Goal: Information Seeking & Learning: Understand process/instructions

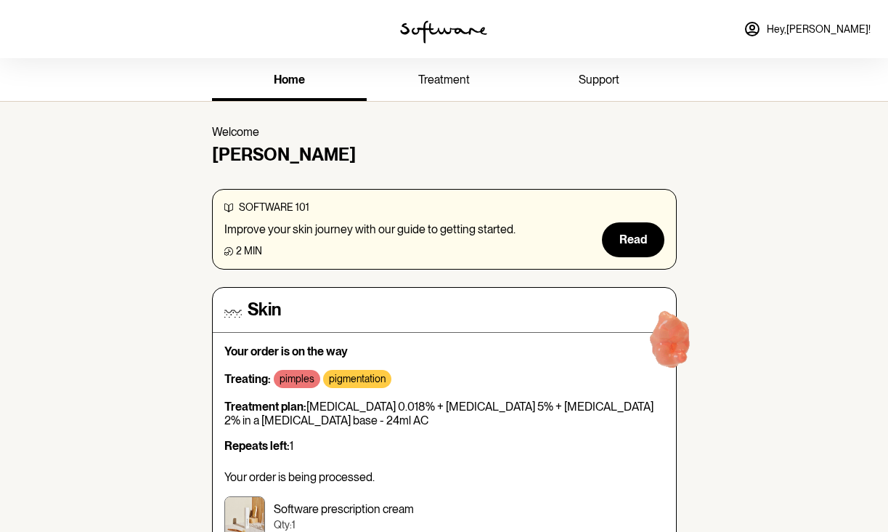
click at [433, 75] on span "treatment" at bounding box center [444, 80] width 52 height 14
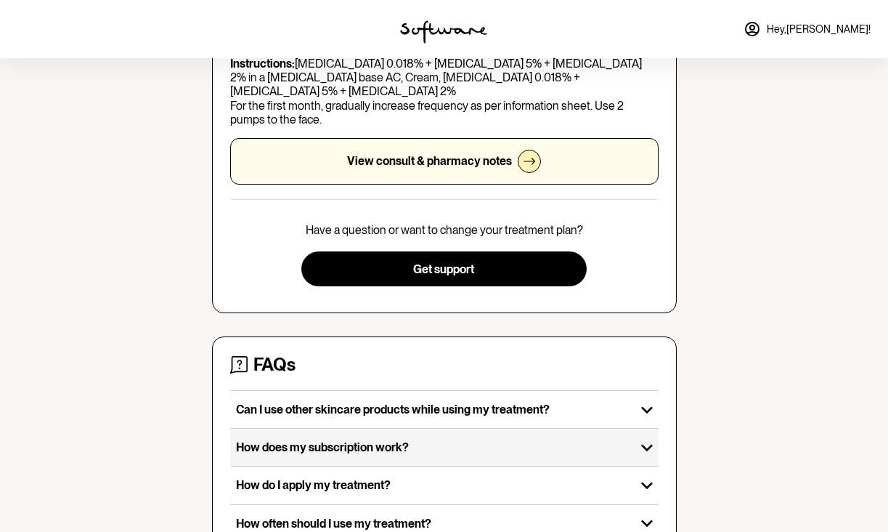
scroll to position [295, 0]
click at [413, 445] on div "How does my subscription work?" at bounding box center [432, 446] width 405 height 37
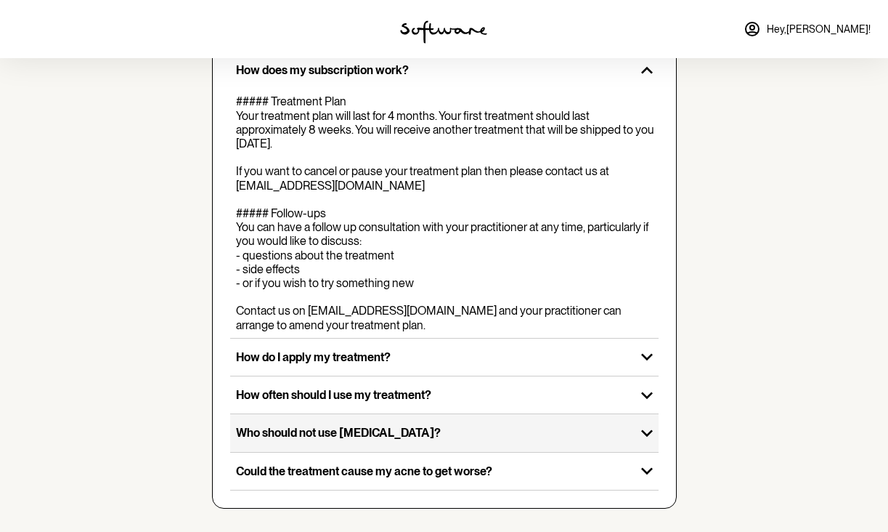
scroll to position [691, 0]
click at [390, 428] on p "Who should not use [MEDICAL_DATA]?" at bounding box center [433, 433] width 394 height 14
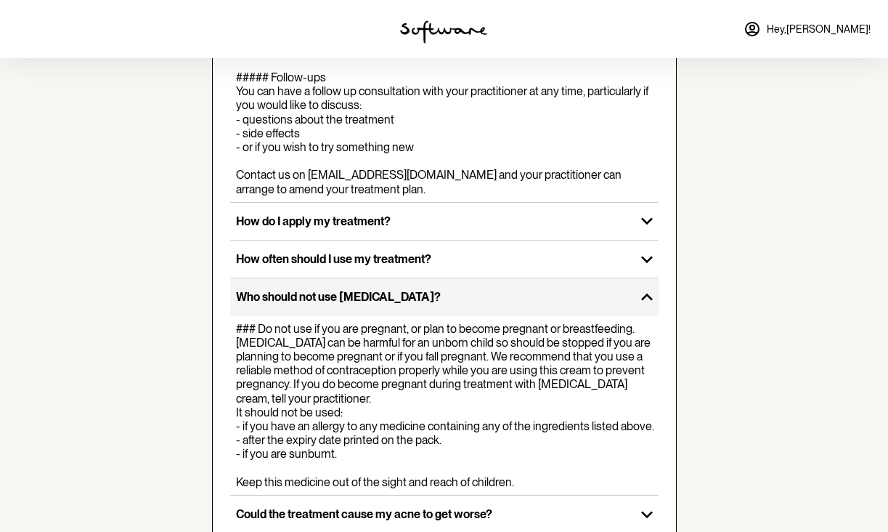
scroll to position [814, 0]
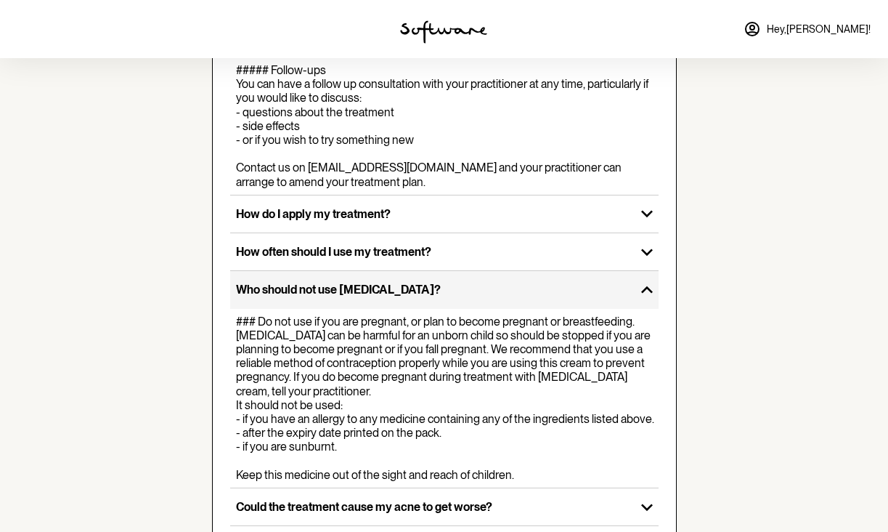
click at [349, 296] on p "Who should not use [MEDICAL_DATA]?" at bounding box center [433, 290] width 394 height 14
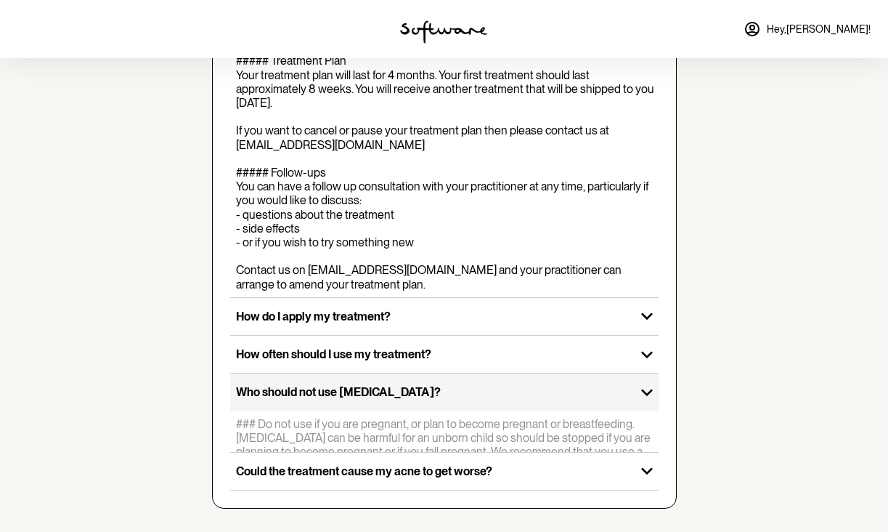
scroll to position [691, 0]
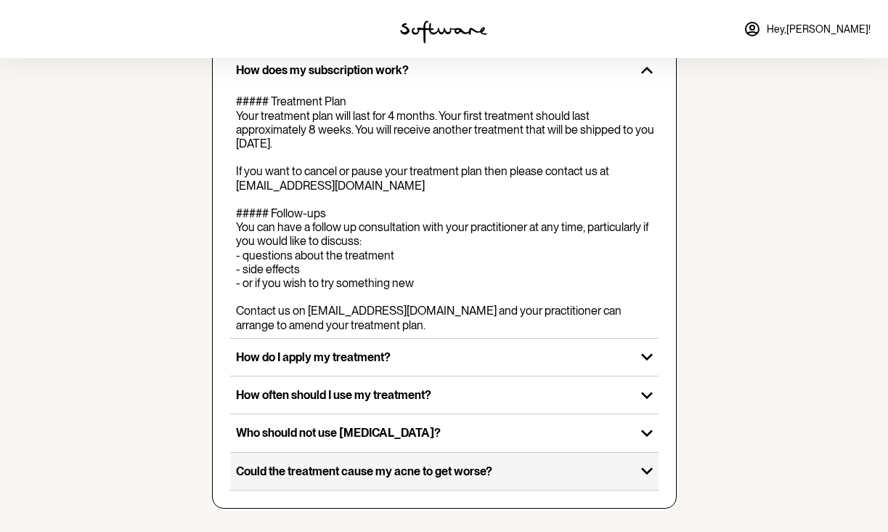
click at [345, 460] on div "Could the treatment cause my acne to get worse?" at bounding box center [432, 470] width 405 height 37
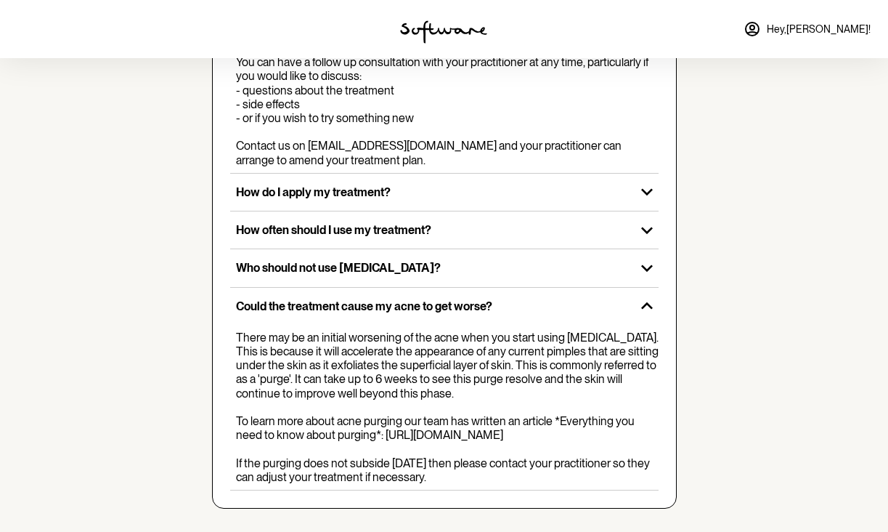
scroll to position [869, 0]
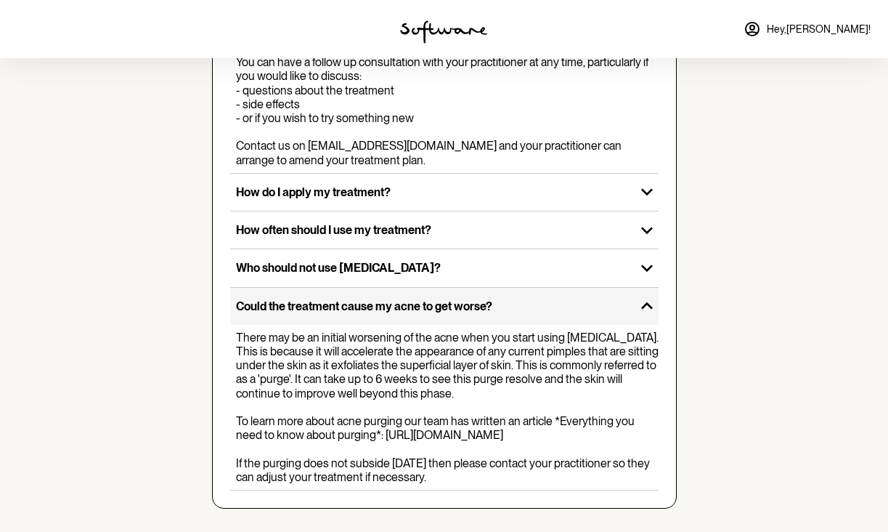
click at [354, 299] on p "Could the treatment cause my acne to get worse?" at bounding box center [433, 306] width 394 height 14
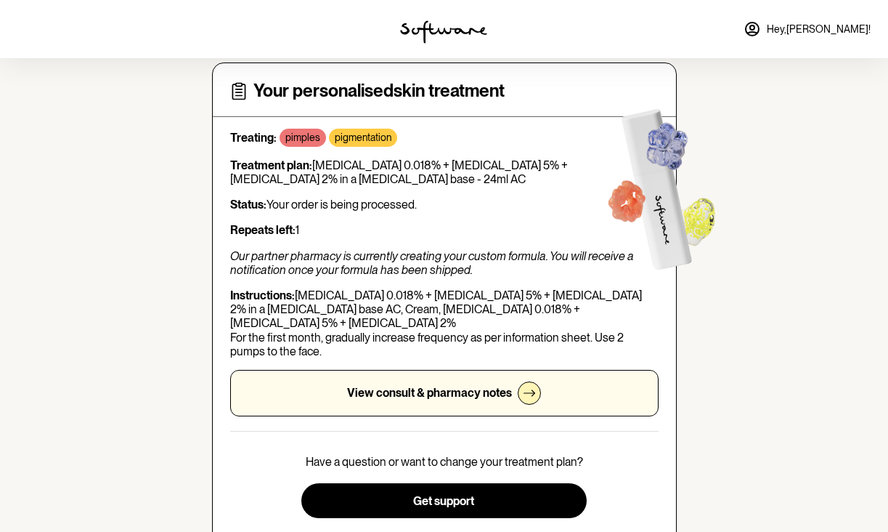
scroll to position [65, 0]
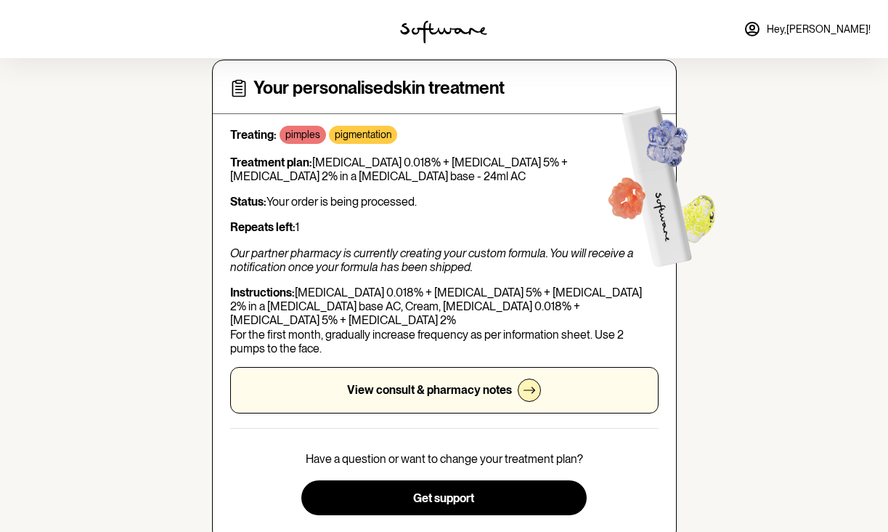
click at [517, 367] on div "View consult & pharmacy notes" at bounding box center [444, 390] width 428 height 46
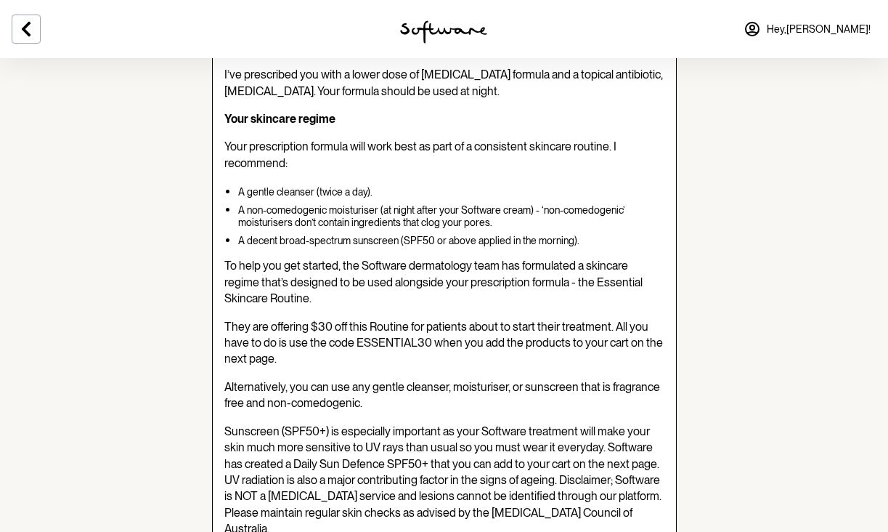
scroll to position [315, 0]
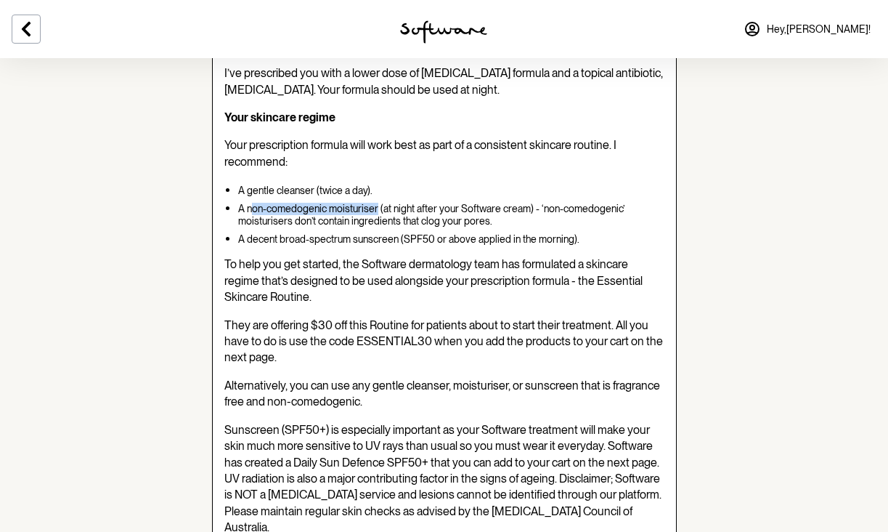
drag, startPoint x: 249, startPoint y: 206, endPoint x: 377, endPoint y: 208, distance: 127.8
click at [377, 208] on p "A non-comedogenic moisturiser (at night after your Software cream) - ‘non-comed…" at bounding box center [451, 215] width 426 height 25
copy p "on-comedogenic moisturiser"
